Goal: Find specific page/section: Find specific page/section

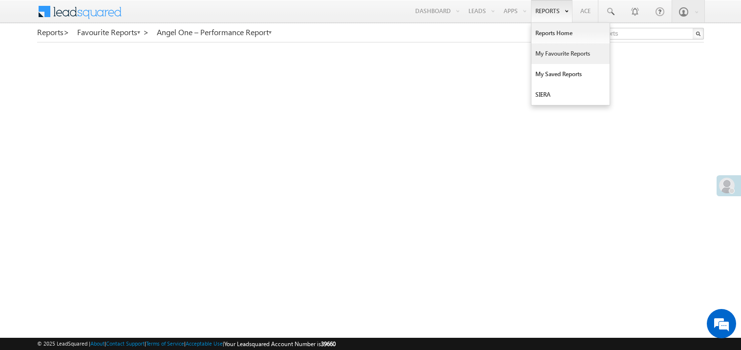
click at [550, 52] on link "My Favourite Reports" at bounding box center [571, 53] width 78 height 21
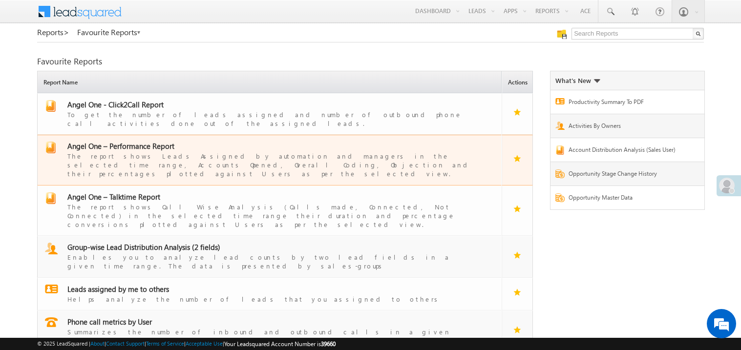
click at [136, 141] on span "Angel One – Performance Report" at bounding box center [120, 146] width 107 height 10
